Goal: Task Accomplishment & Management: Manage account settings

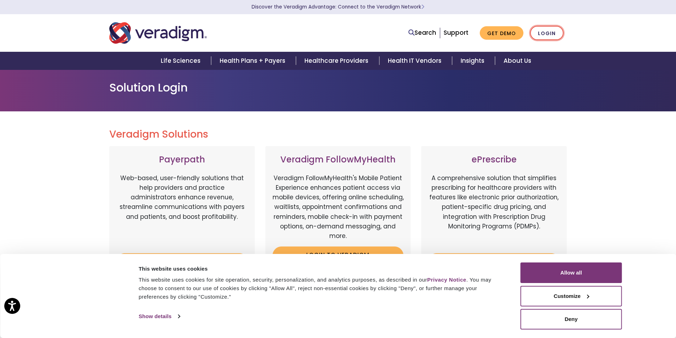
click at [546, 29] on link "Login" at bounding box center [546, 33] width 33 height 15
click at [553, 33] on link "Login" at bounding box center [546, 33] width 33 height 15
click at [575, 294] on button "Customize" at bounding box center [570, 296] width 101 height 21
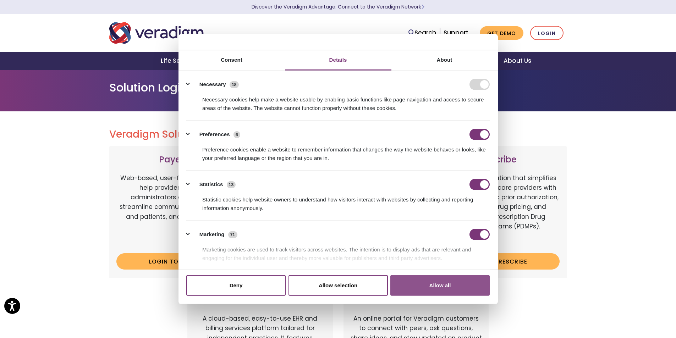
click at [450, 284] on button "Allow all" at bounding box center [439, 285] width 99 height 21
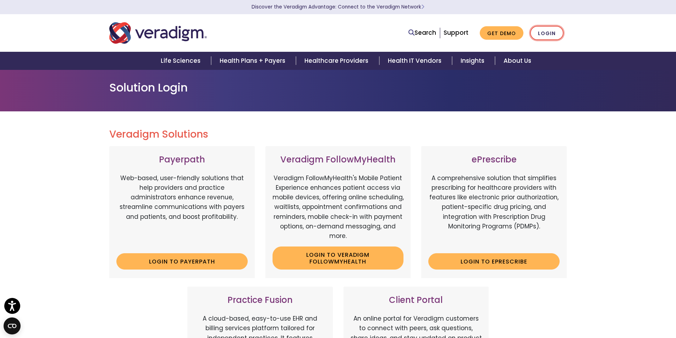
click at [545, 36] on link "Login" at bounding box center [546, 33] width 33 height 15
